Goal: Task Accomplishment & Management: Use online tool/utility

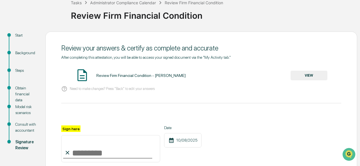
click at [92, 152] on input "Sign here" at bounding box center [110, 148] width 99 height 27
type input "**********"
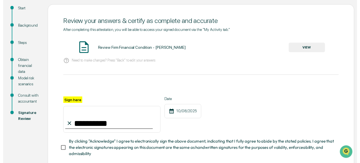
scroll to position [98, 0]
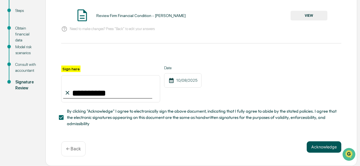
click at [322, 146] on button "Acknowledge" at bounding box center [324, 146] width 35 height 11
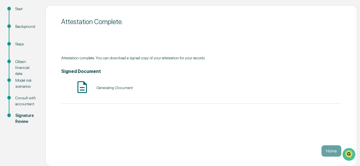
scroll to position [0, 0]
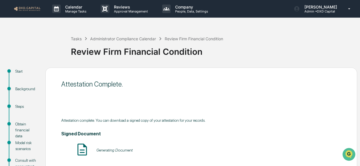
click at [38, 7] on img at bounding box center [27, 8] width 27 height 5
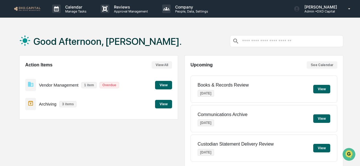
click at [165, 106] on button "View" at bounding box center [163, 104] width 17 height 9
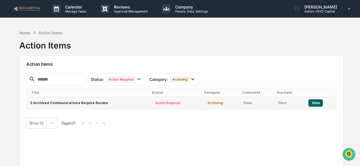
click at [323, 102] on td "View" at bounding box center [320, 103] width 31 height 12
click at [315, 102] on button "View" at bounding box center [316, 102] width 14 height 7
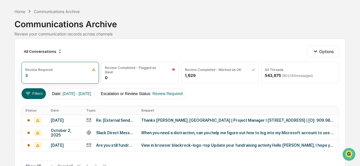
scroll to position [41, 0]
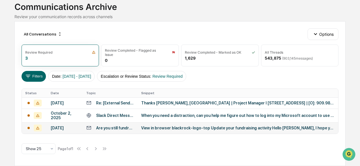
click at [175, 126] on div "View in browser blackrock-logo-top Update your fundraising activity Hello [PERS…" at bounding box center [238, 128] width 194 height 5
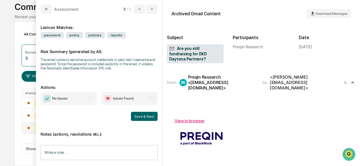
click at [81, 99] on span "No Issues" at bounding box center [69, 98] width 56 height 13
click at [134, 116] on button "Save & Next" at bounding box center [144, 116] width 27 height 9
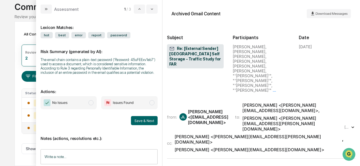
click at [88, 100] on span "No Issues" at bounding box center [69, 102] width 56 height 13
click at [137, 119] on button "Save & Next" at bounding box center [144, 120] width 27 height 9
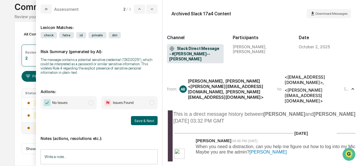
click at [81, 103] on span "No Issues" at bounding box center [69, 102] width 56 height 13
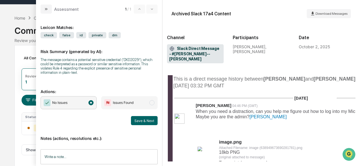
scroll to position [57, 0]
click at [136, 122] on button "Save & Next" at bounding box center [144, 120] width 27 height 9
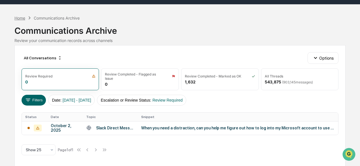
click at [17, 19] on div "Home" at bounding box center [19, 18] width 11 height 5
